Goal: Find specific page/section: Find specific page/section

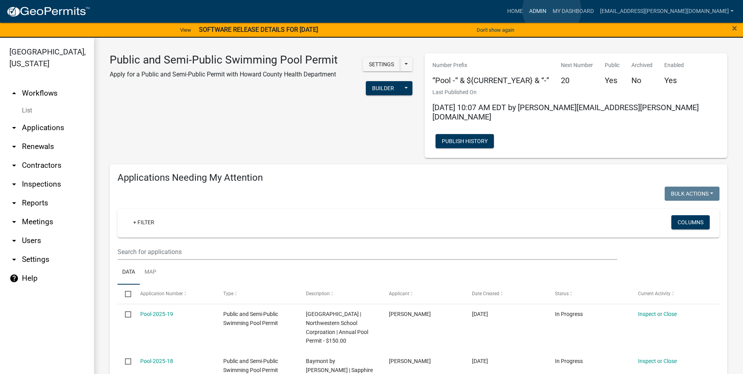
click at [550, 10] on link "Admin" at bounding box center [538, 11] width 24 height 15
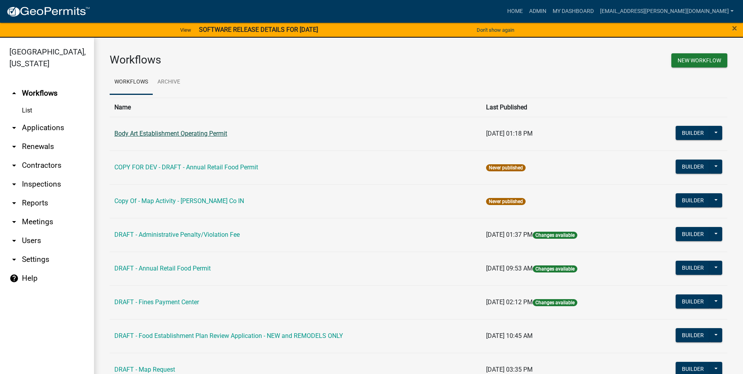
click at [202, 132] on link "Body Art Establishment Operating Permit" at bounding box center [170, 133] width 113 height 7
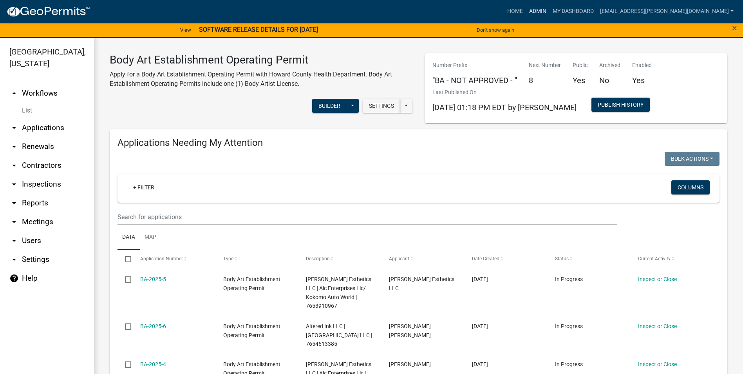
click at [550, 15] on link "Admin" at bounding box center [538, 11] width 24 height 15
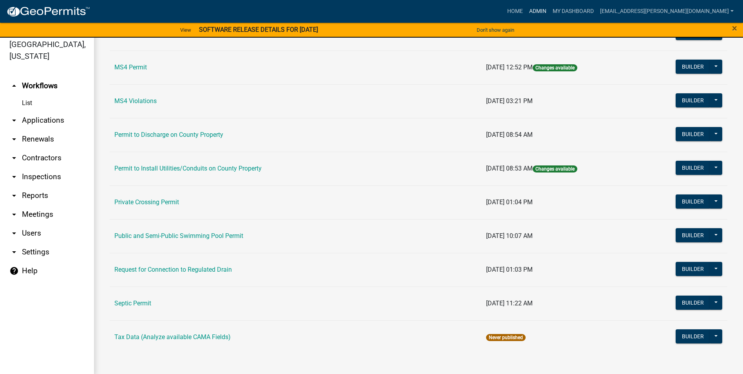
scroll to position [9, 0]
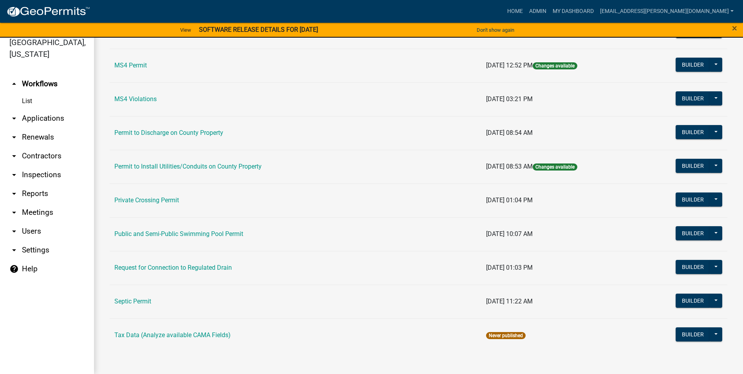
click at [215, 235] on link "Public and Semi-Public Swimming Pool Permit" at bounding box center [178, 233] width 129 height 7
